Goal: Check status

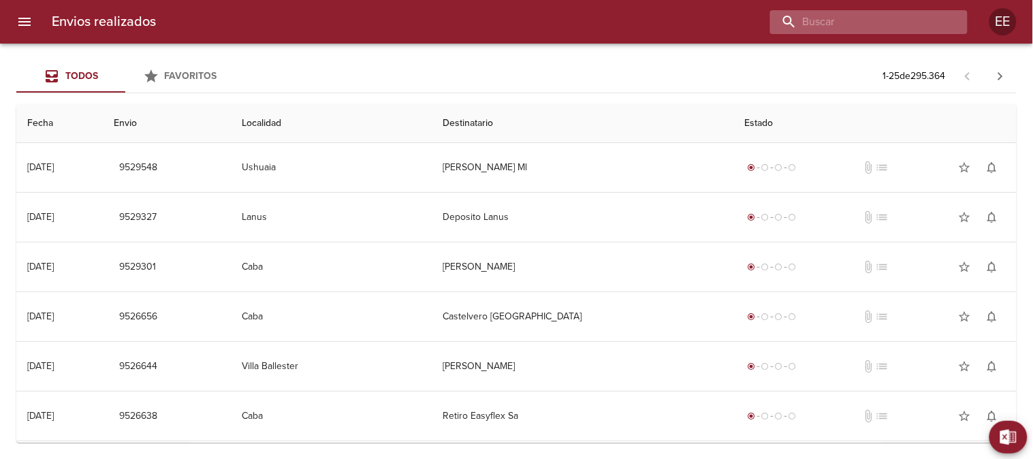
click at [881, 19] on input "buscar" at bounding box center [857, 22] width 174 height 24
paste input "[PERSON_NAME] [PERSON_NAME]"
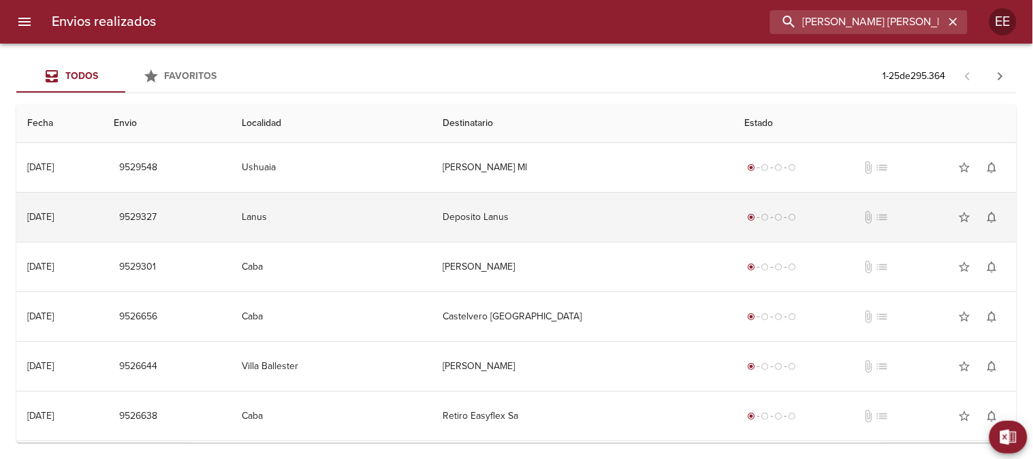
type input "[PERSON_NAME] [PERSON_NAME]"
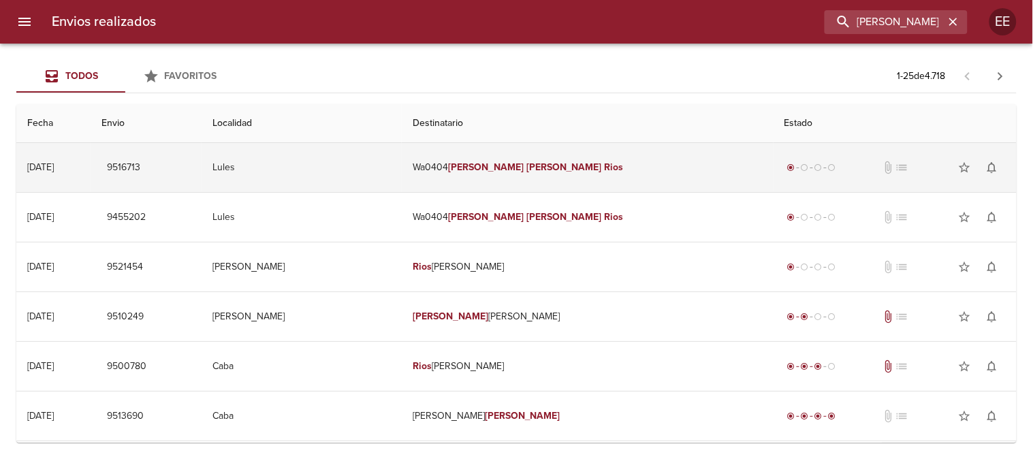
click at [524, 166] on em "[PERSON_NAME]" at bounding box center [486, 167] width 76 height 12
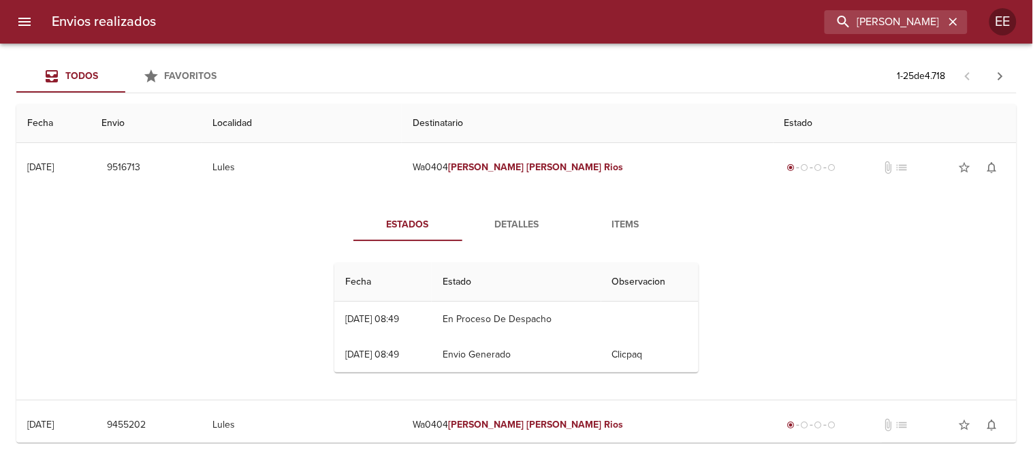
click at [515, 218] on span "Detalles" at bounding box center [517, 225] width 93 height 17
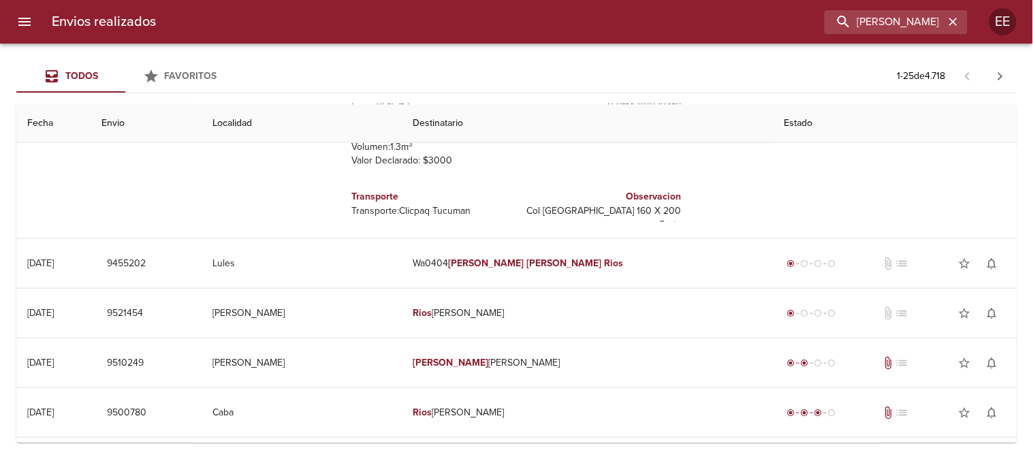
scroll to position [76, 0]
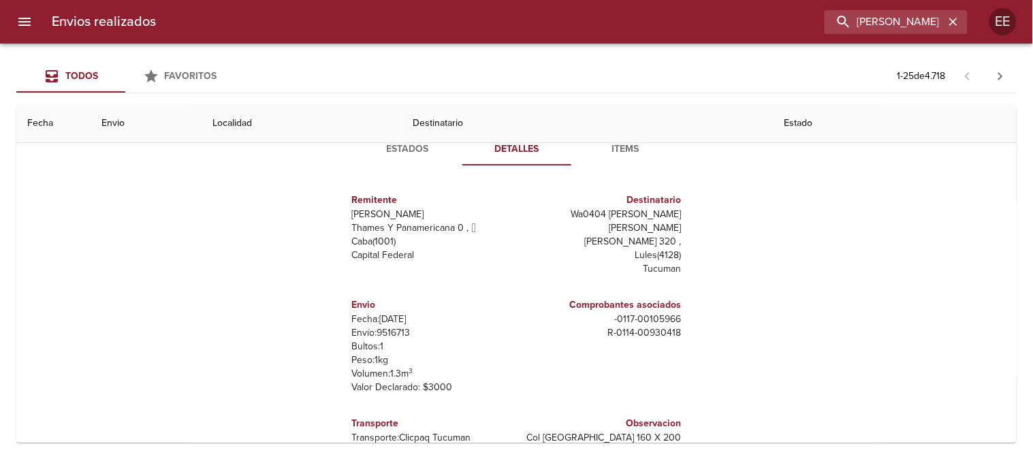
click at [389, 148] on span "Estados" at bounding box center [408, 149] width 93 height 17
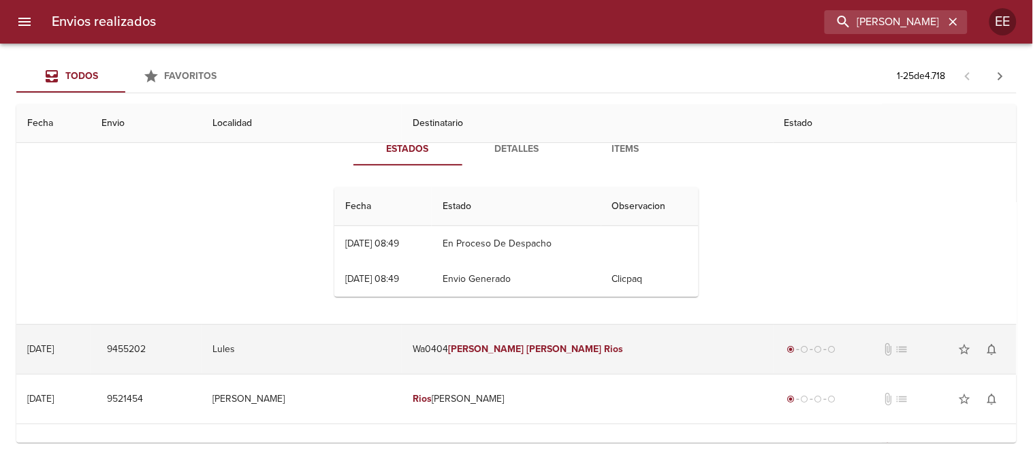
click at [512, 345] on td "Wa0404 [PERSON_NAME] [PERSON_NAME]" at bounding box center [588, 349] width 372 height 49
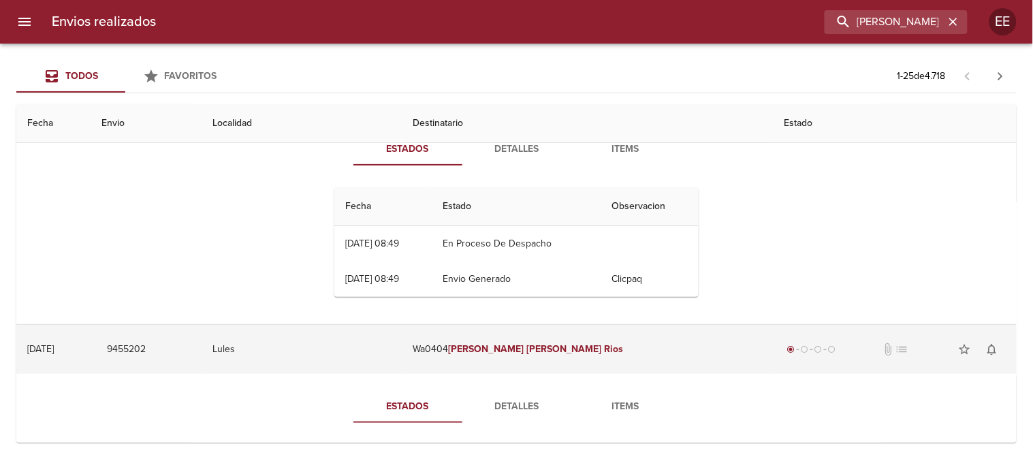
scroll to position [302, 0]
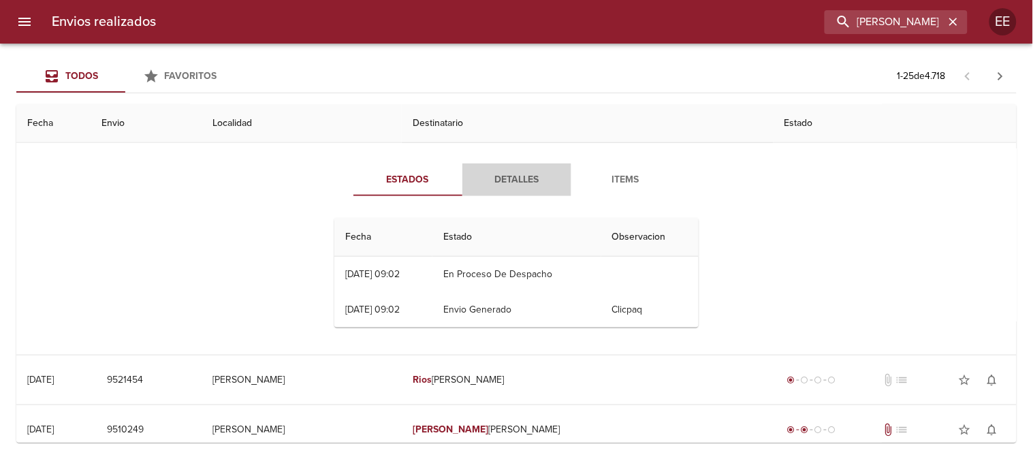
click at [513, 177] on span "Detalles" at bounding box center [517, 180] width 93 height 17
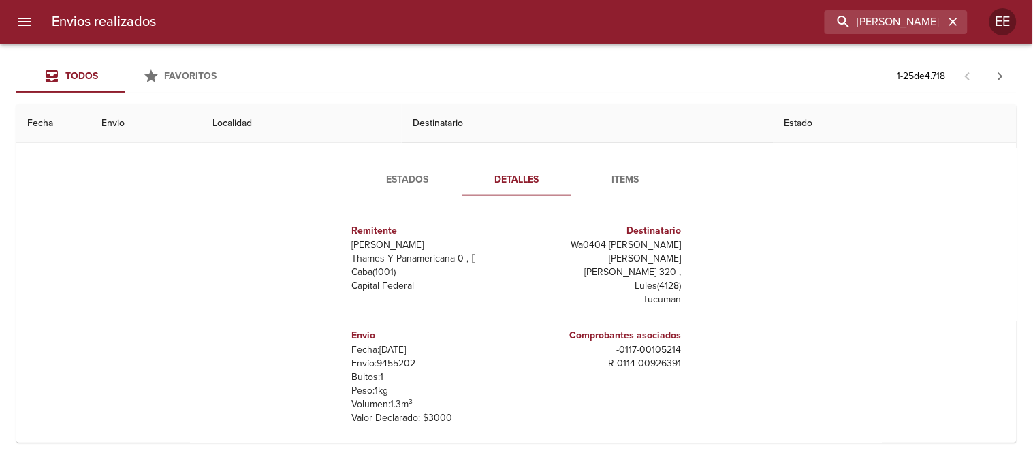
scroll to position [227, 0]
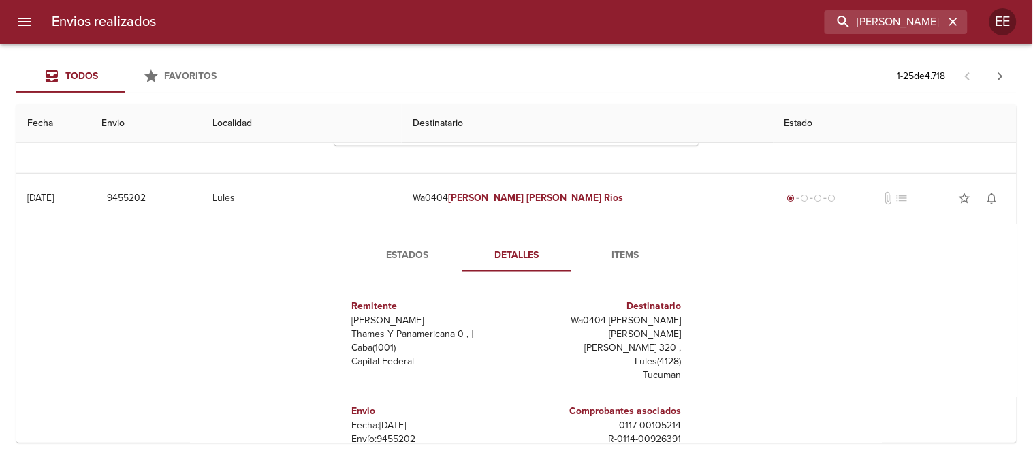
click at [417, 257] on span "Estados" at bounding box center [408, 255] width 93 height 17
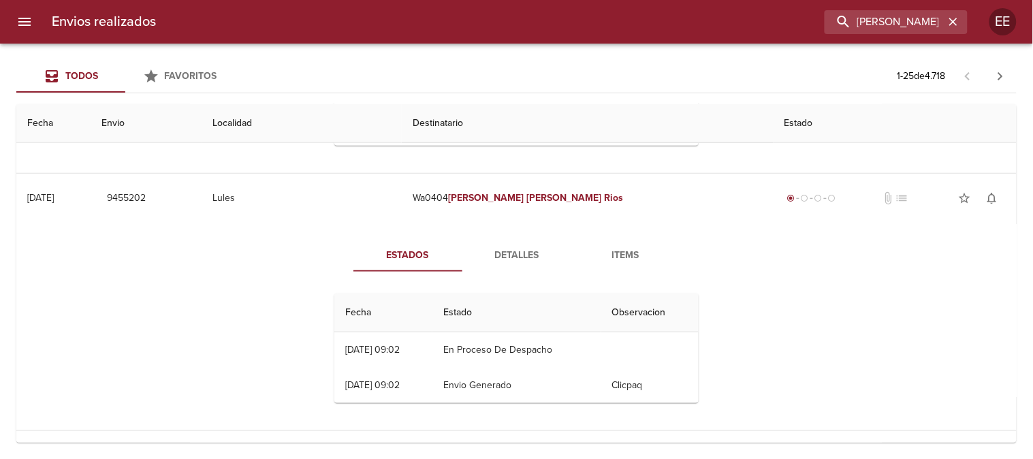
scroll to position [151, 0]
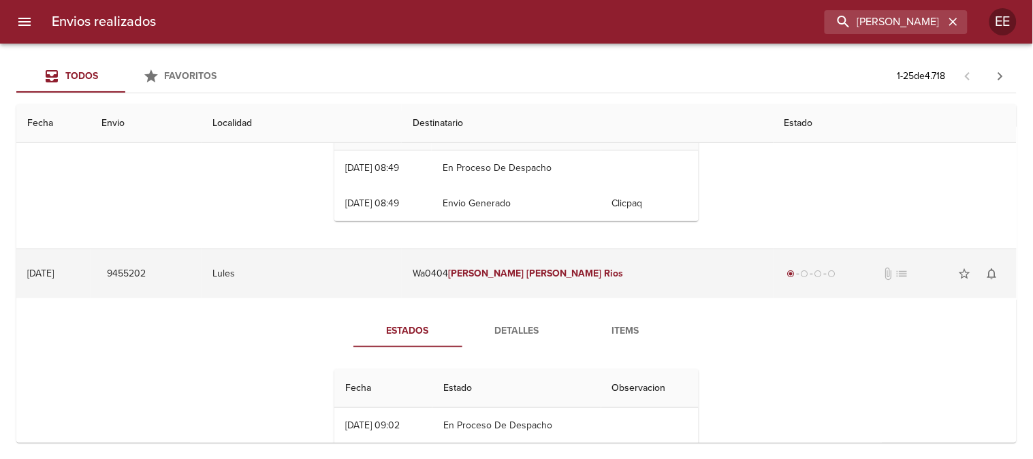
click at [522, 276] on td "Wa0404 [PERSON_NAME] [PERSON_NAME]" at bounding box center [588, 273] width 372 height 49
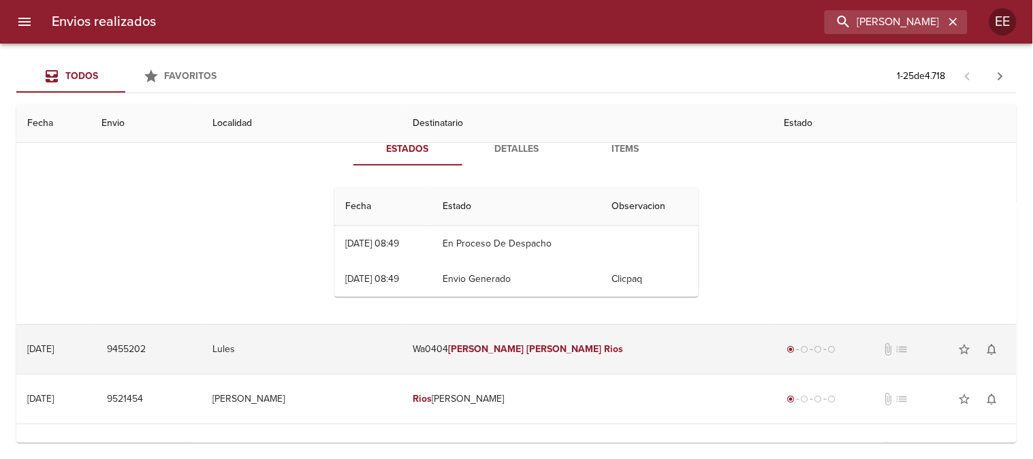
scroll to position [0, 0]
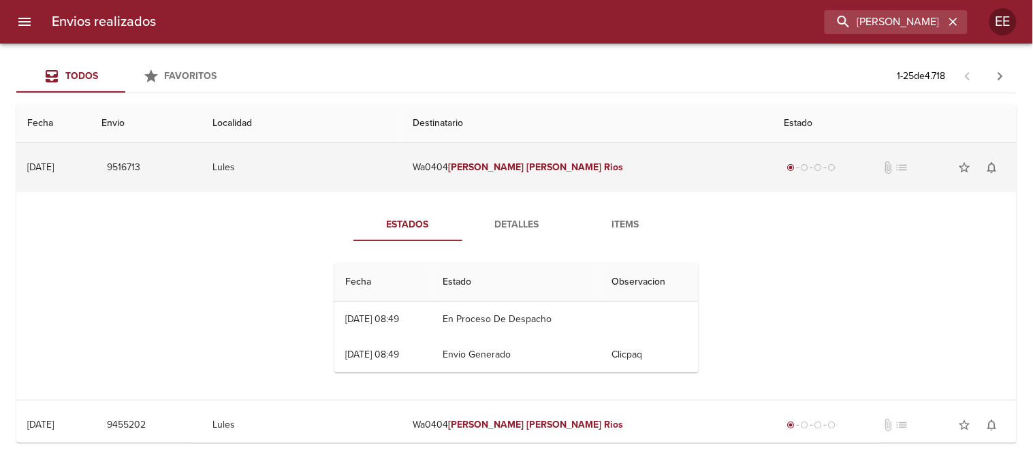
click at [518, 171] on td "Wa0404 [PERSON_NAME] [PERSON_NAME]" at bounding box center [588, 167] width 372 height 49
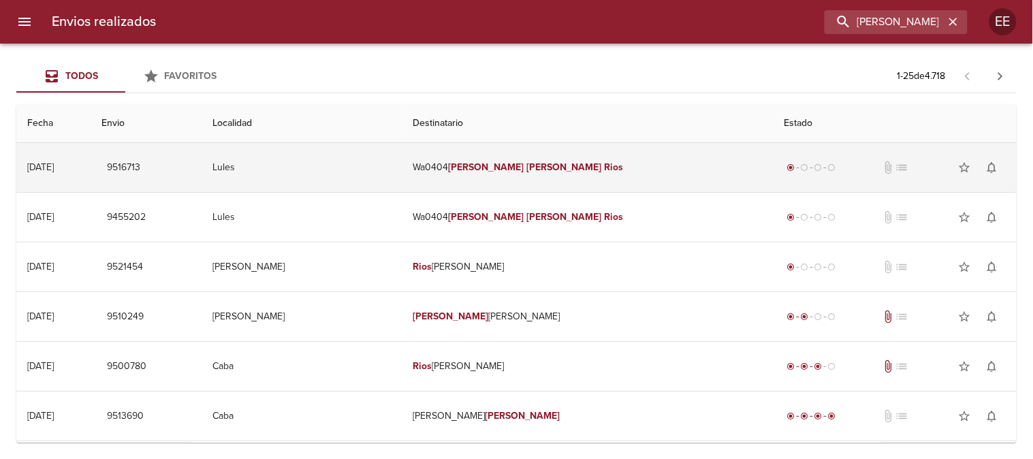
click at [557, 168] on em "[PERSON_NAME]" at bounding box center [565, 167] width 76 height 12
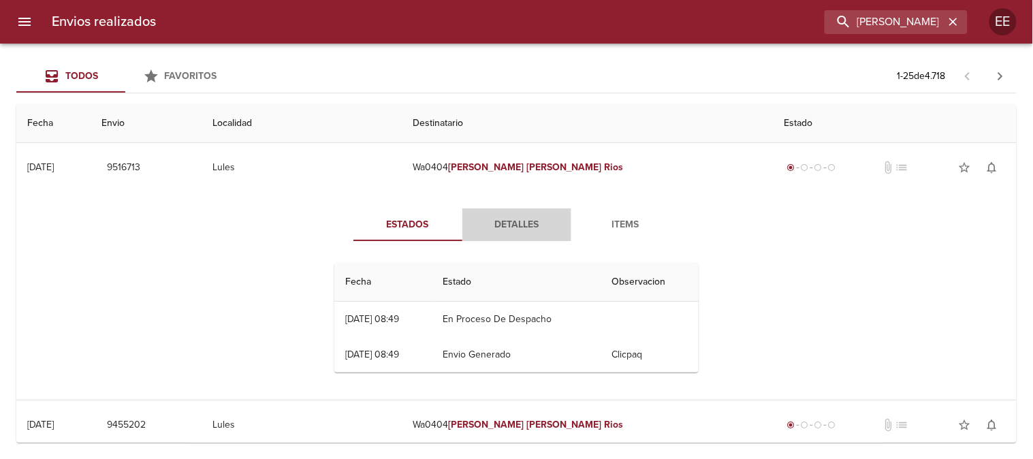
click at [510, 223] on span "Detalles" at bounding box center [517, 225] width 93 height 17
